Goal: Task Accomplishment & Management: Use online tool/utility

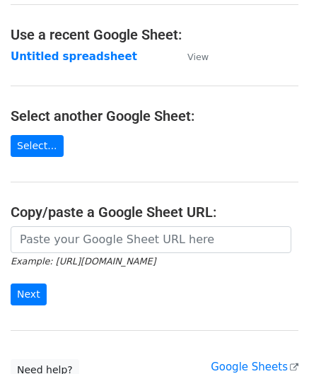
scroll to position [71, 0]
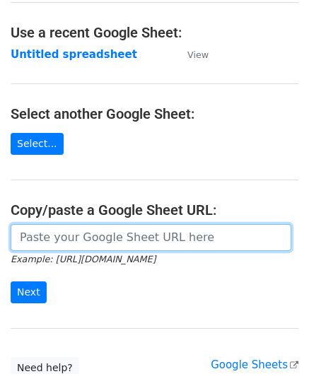
click at [63, 236] on input "url" at bounding box center [151, 237] width 281 height 27
paste input "https://docs.google.com/spreadsheets/d/12T1Fnp6GqfHsLnATC6yy_rCxo8jBeERroaMNZ0s…"
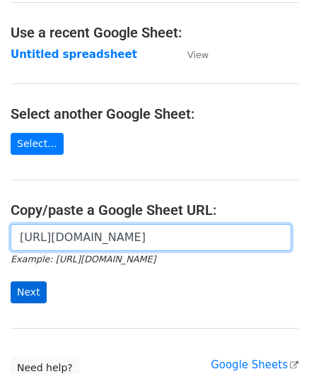
type input "https://docs.google.com/spreadsheets/d/12T1Fnp6GqfHsLnATC6yy_rCxo8jBeERroaMNZ0s…"
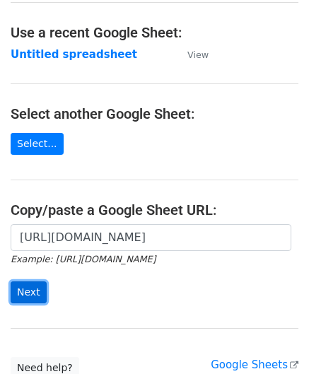
click at [34, 291] on input "Next" at bounding box center [29, 293] width 36 height 22
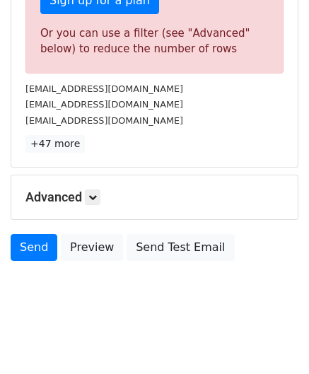
scroll to position [477, 0]
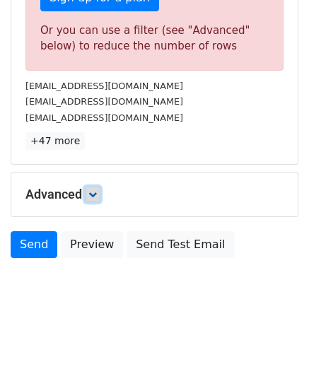
click at [97, 194] on icon at bounding box center [92, 194] width 8 height 8
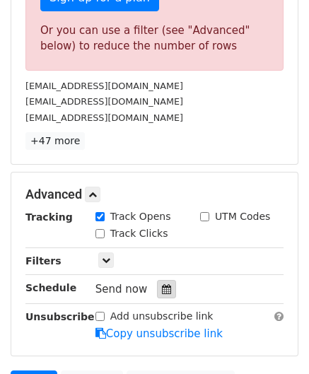
click at [162, 284] on icon at bounding box center [166, 289] width 9 height 10
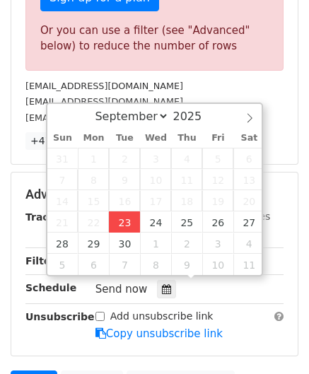
type input "[DATE] 12:00"
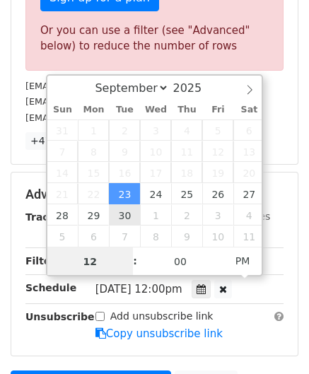
paste input "4"
type input "4"
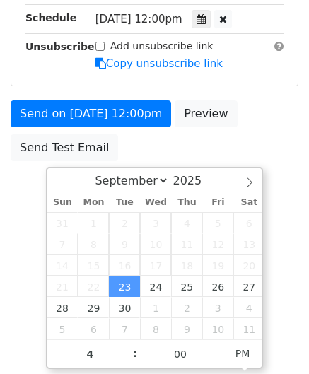
type input "[DATE] 16:00"
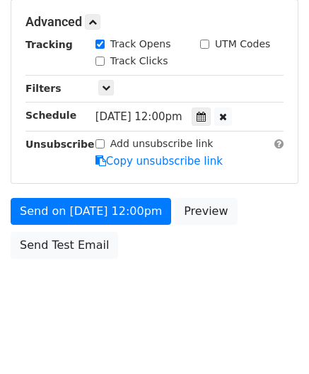
click at [305, 268] on html "New Campaign Daily emails left: 0 Google Sheet: Untitled spreadsheet Variables …" at bounding box center [154, 46] width 309 height 666
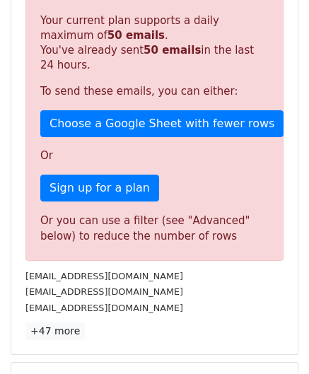
scroll to position [649, 0]
